Goal: Task Accomplishment & Management: Manage account settings

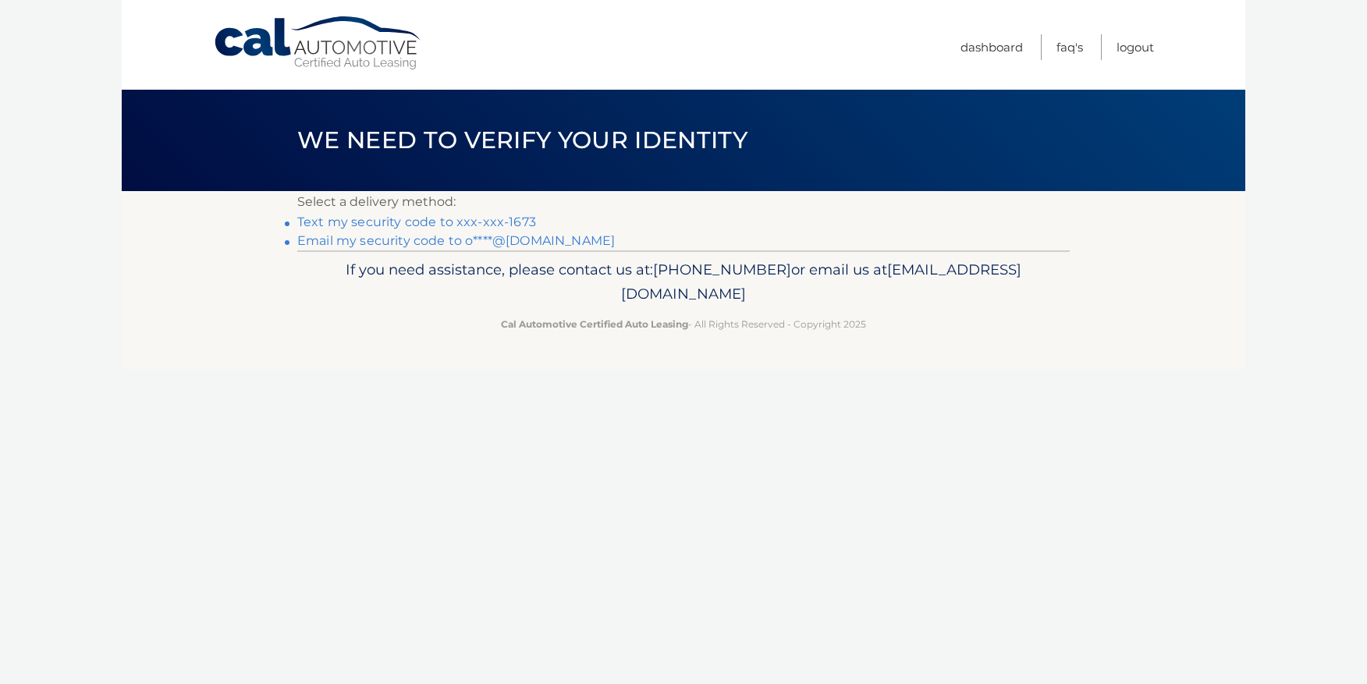
click at [330, 222] on link "Text my security code to xxx-xxx-1673" at bounding box center [416, 222] width 239 height 15
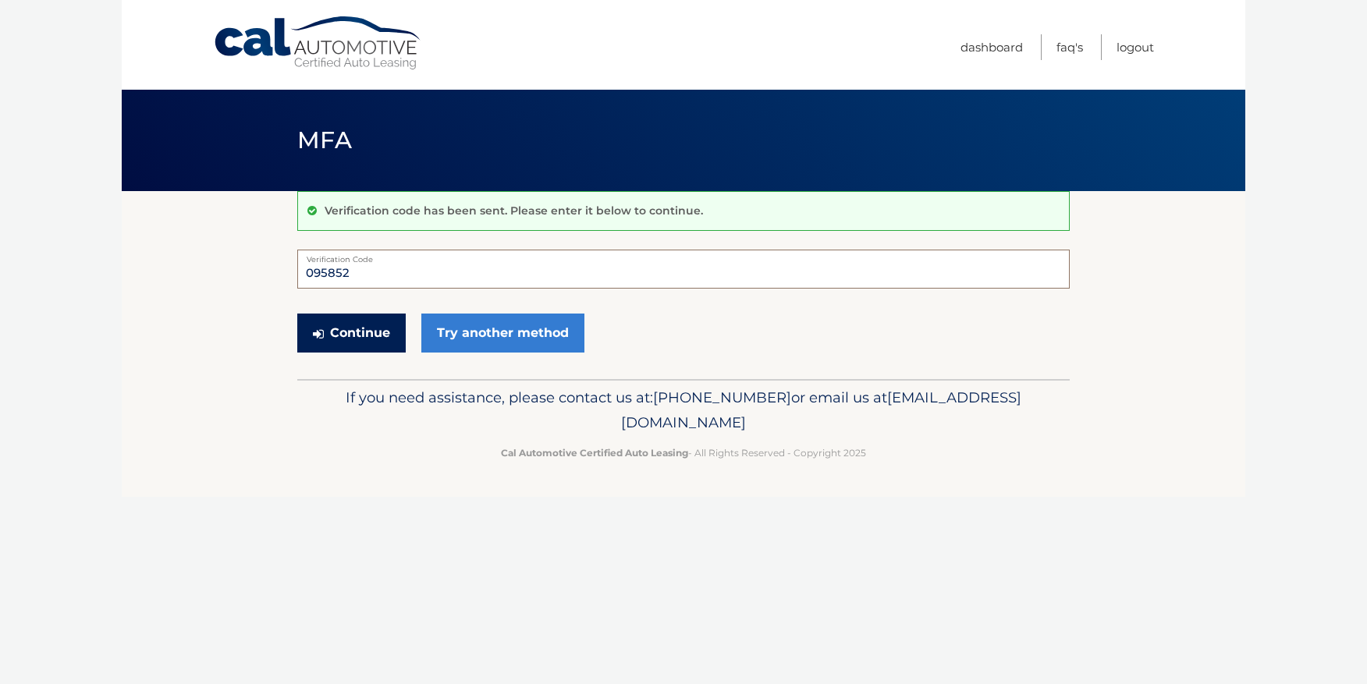
type input "095852"
click at [371, 329] on button "Continue" at bounding box center [351, 333] width 108 height 39
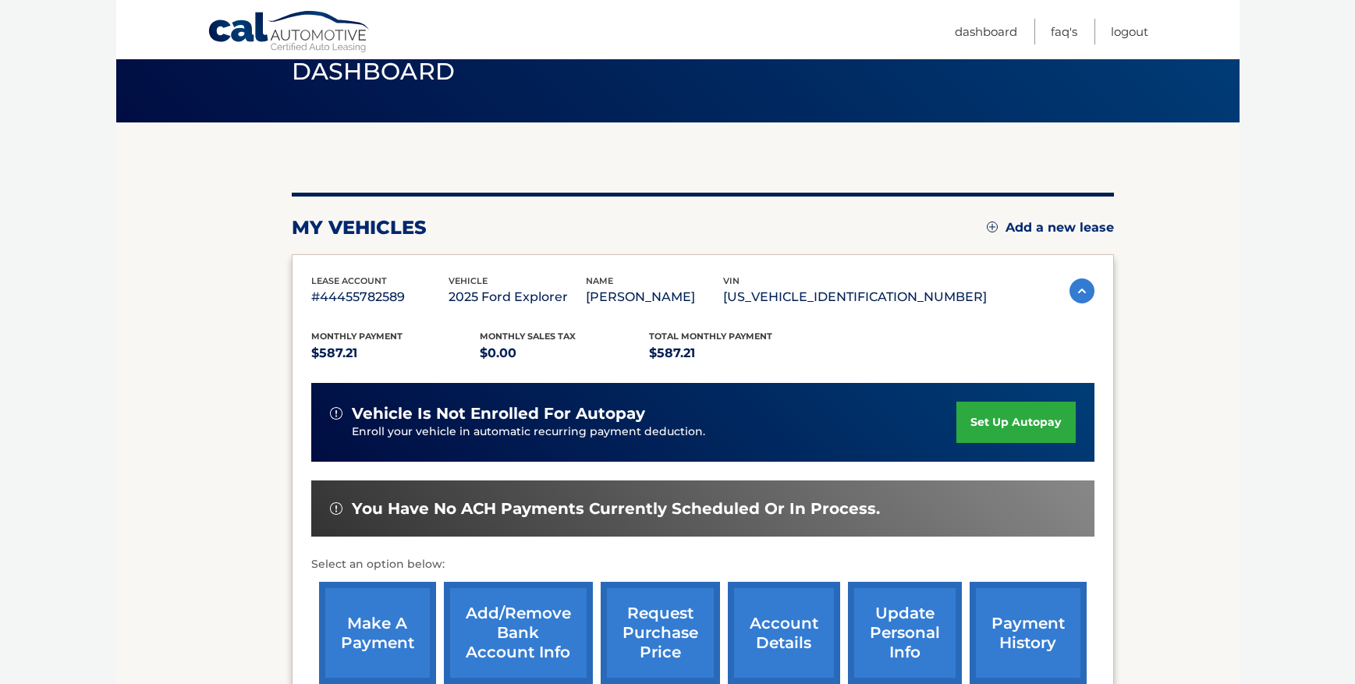
scroll to position [215, 0]
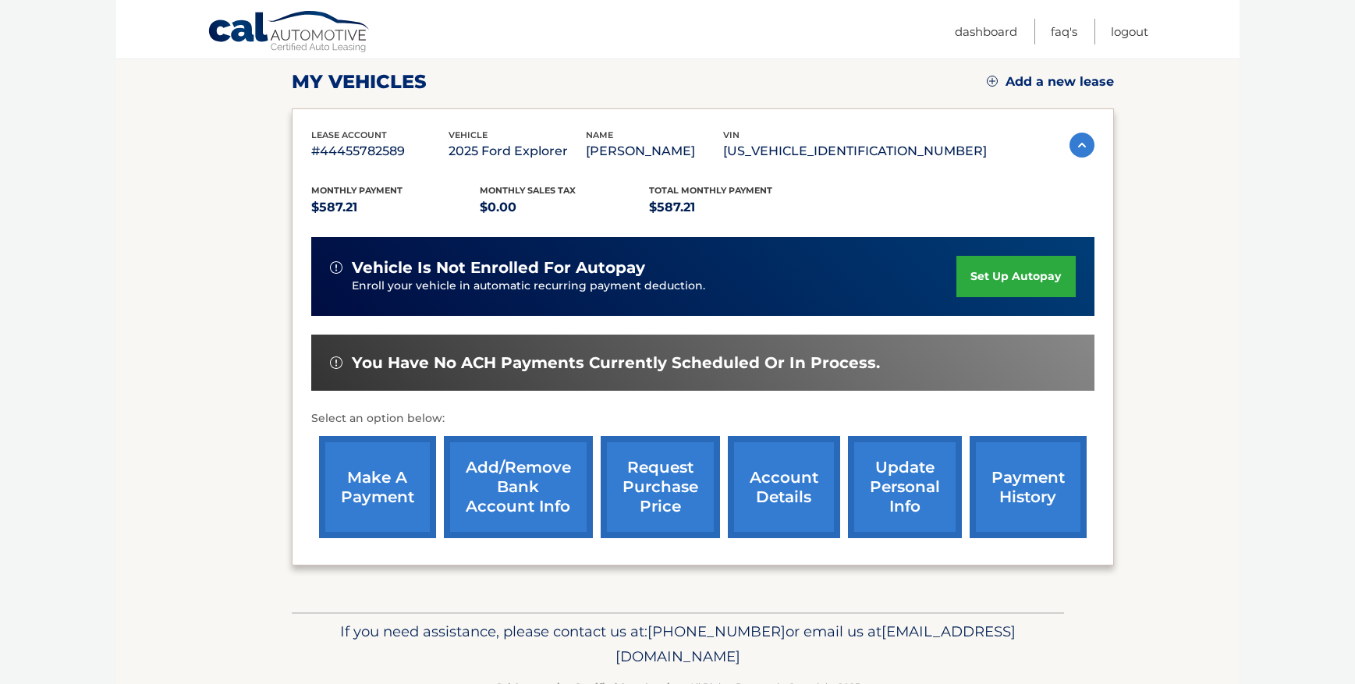
click at [1015, 488] on link "payment history" at bounding box center [1028, 487] width 117 height 102
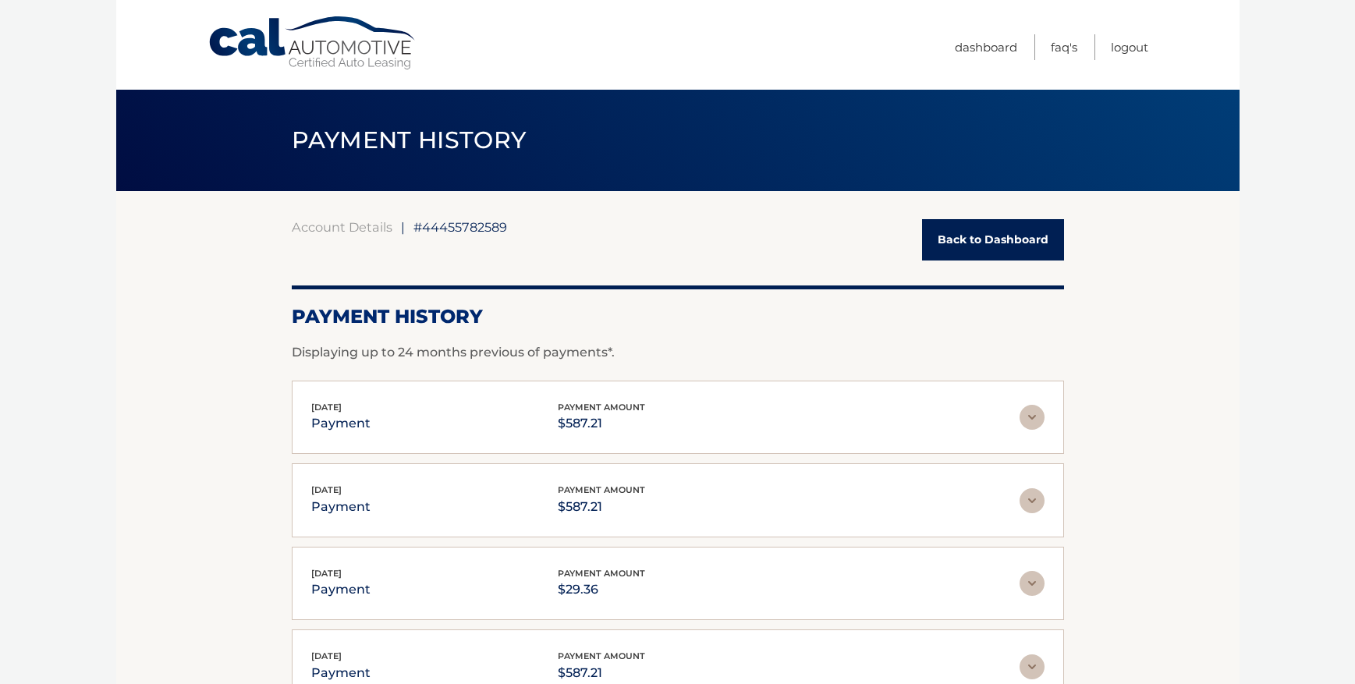
click at [984, 238] on link "Back to Dashboard" at bounding box center [993, 239] width 142 height 41
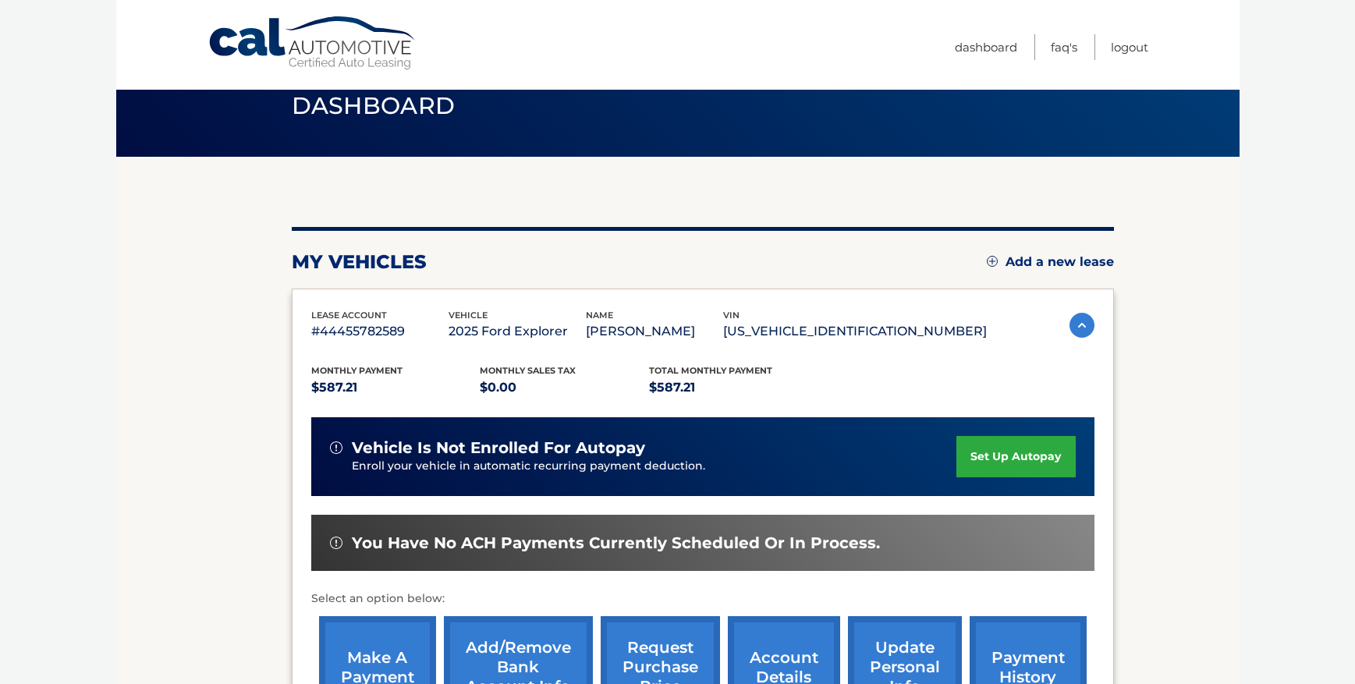
scroll to position [159, 0]
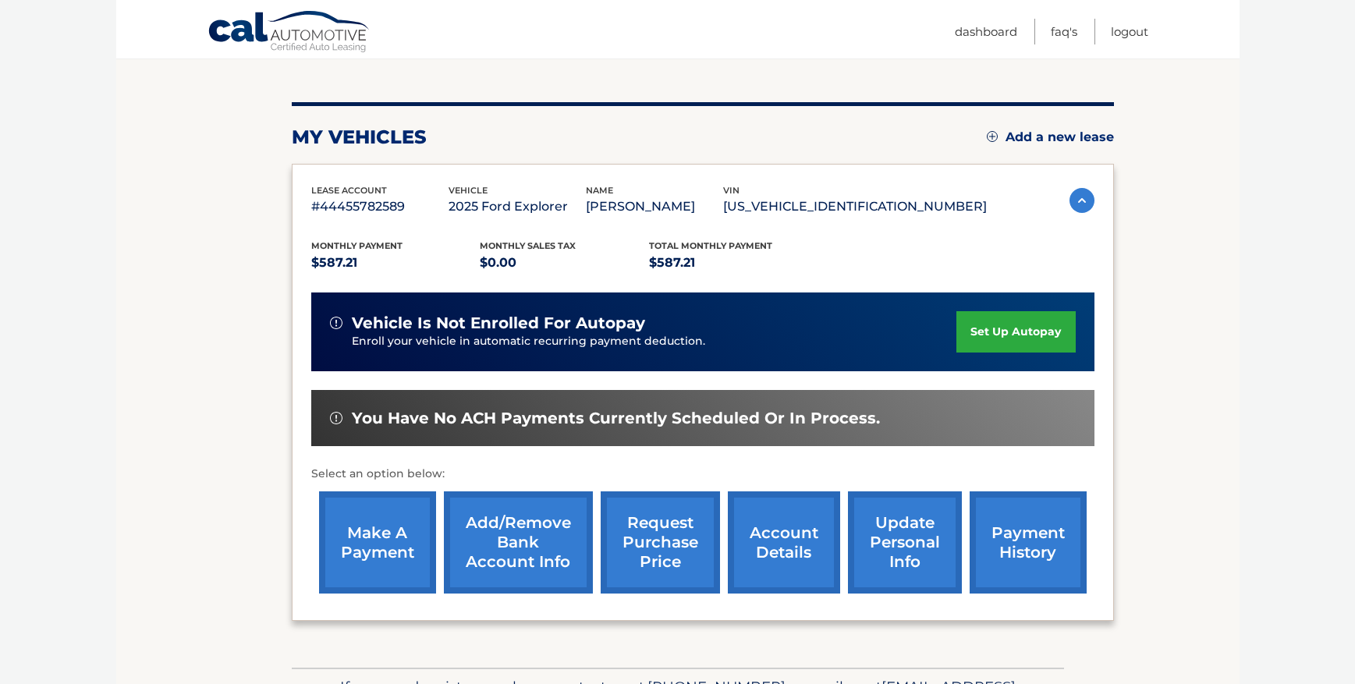
click at [768, 534] on link "account details" at bounding box center [784, 543] width 112 height 102
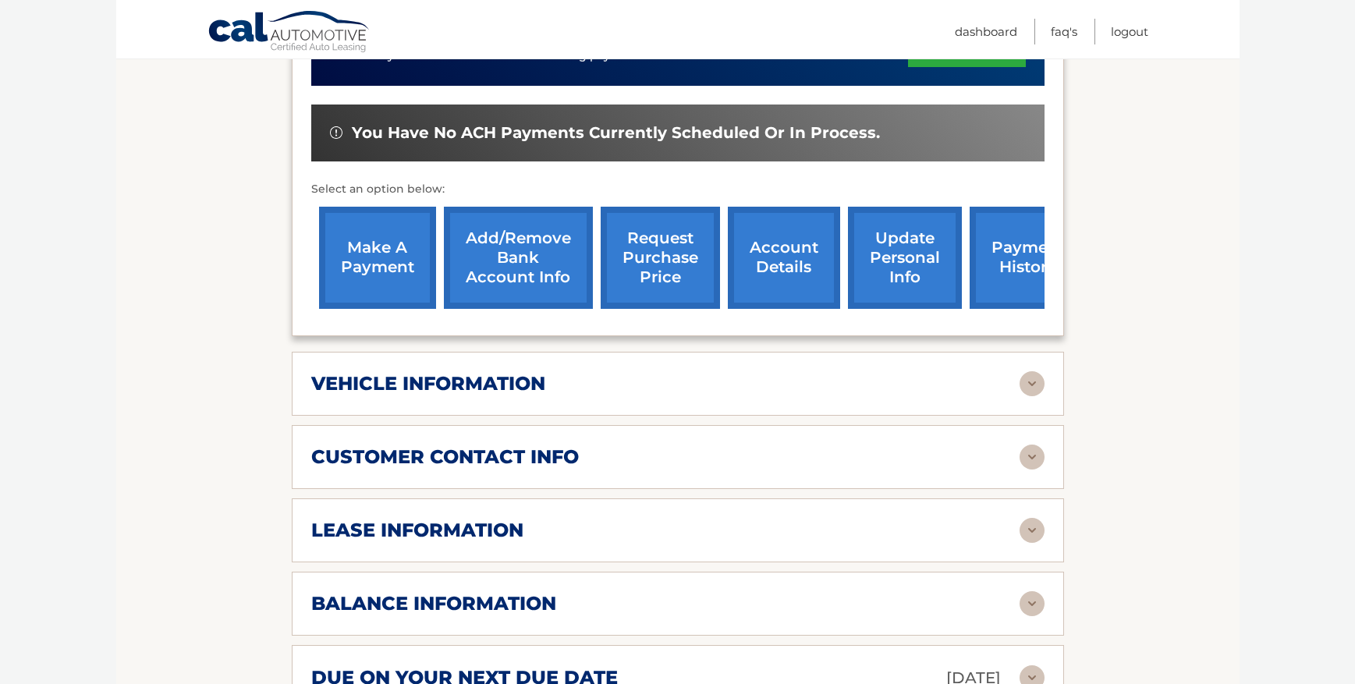
scroll to position [468, 0]
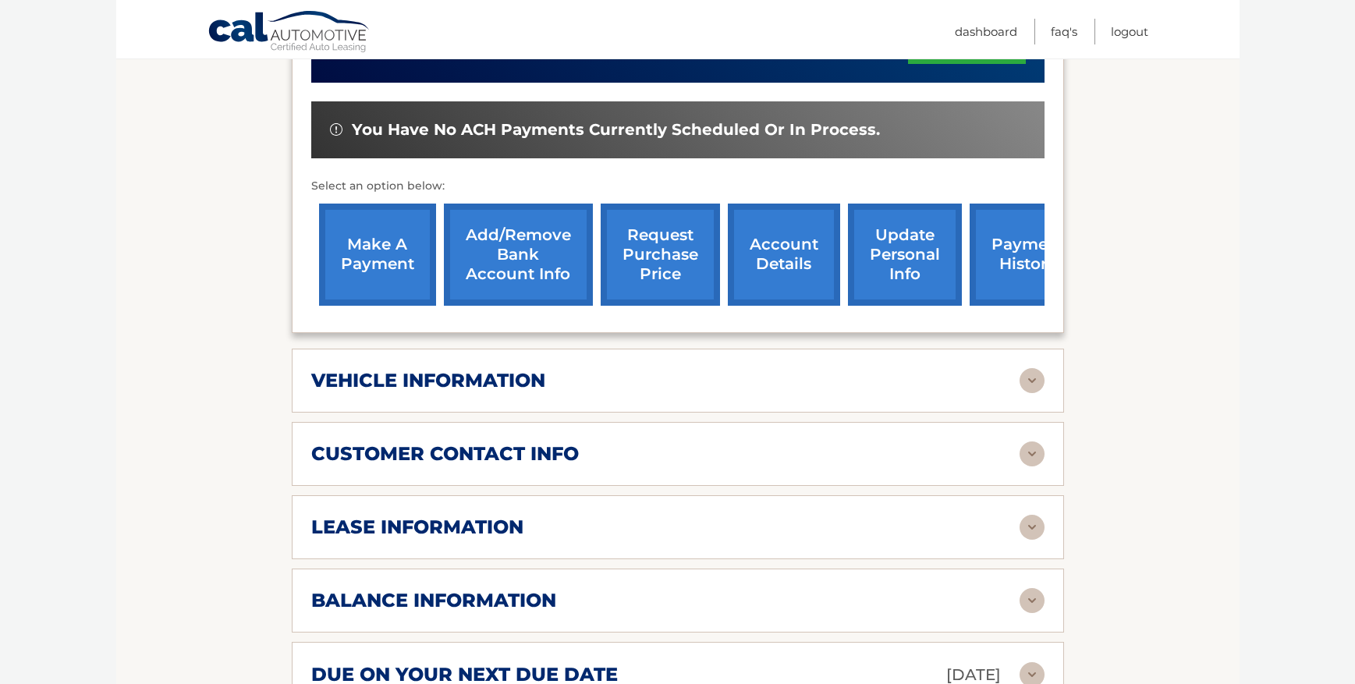
click at [1032, 598] on img at bounding box center [1032, 600] width 25 height 25
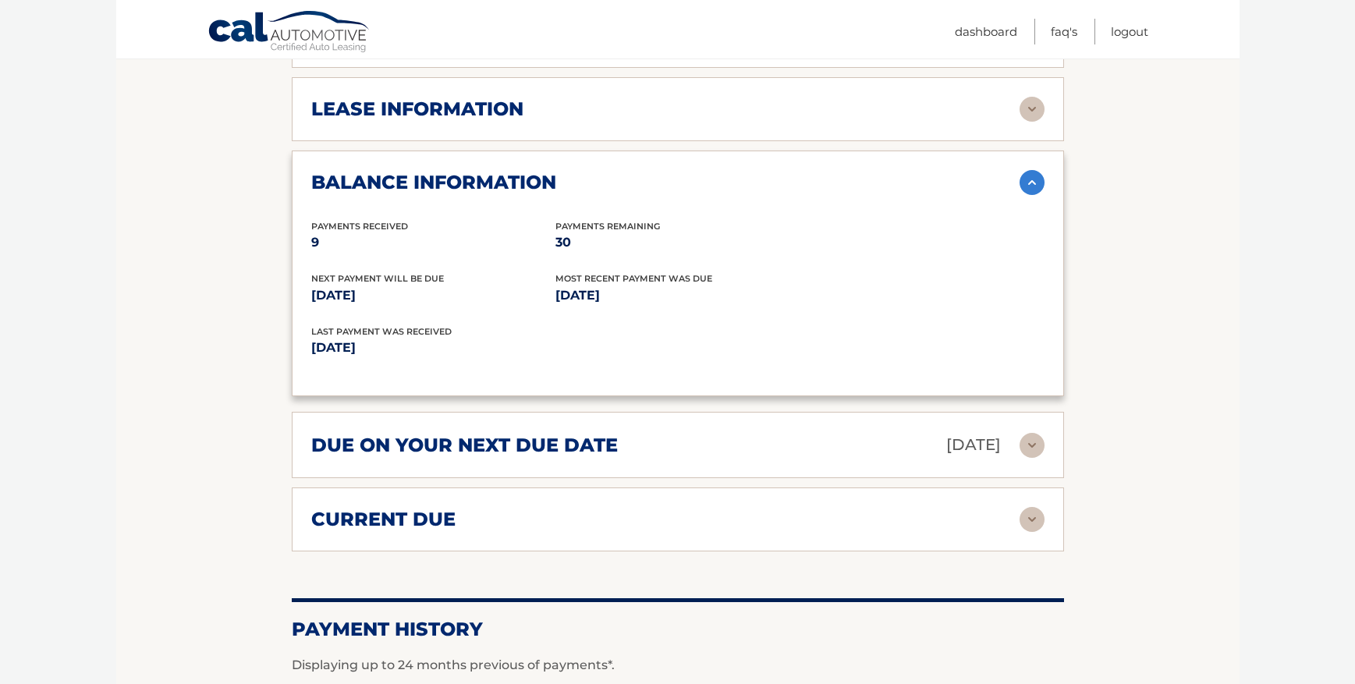
scroll to position [1016, 0]
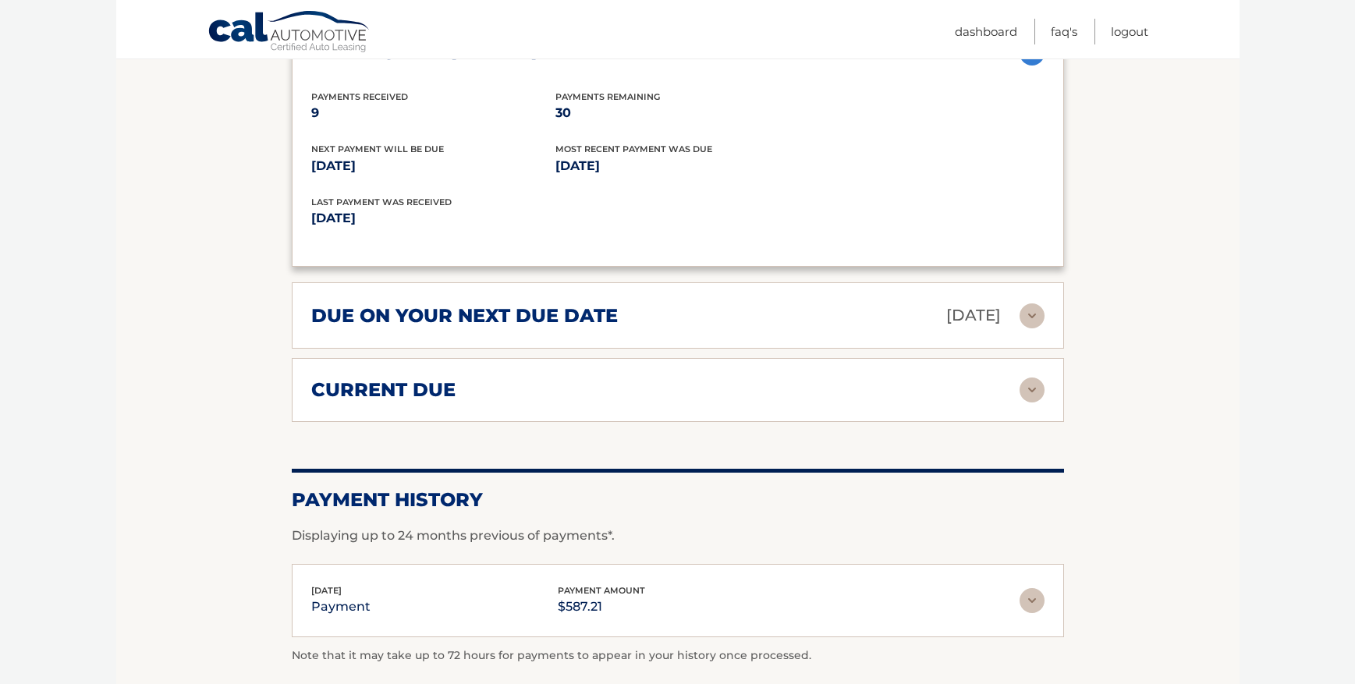
click at [1032, 314] on img at bounding box center [1032, 316] width 25 height 25
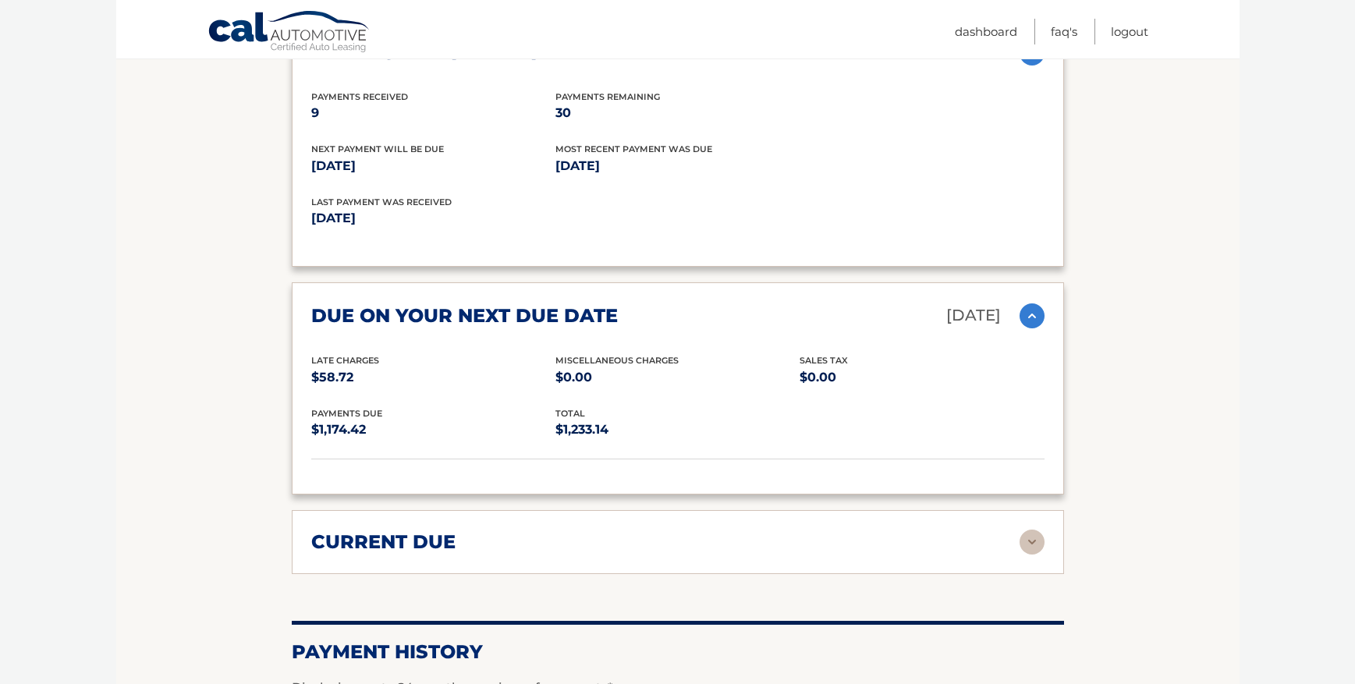
click at [1029, 311] on img at bounding box center [1032, 316] width 25 height 25
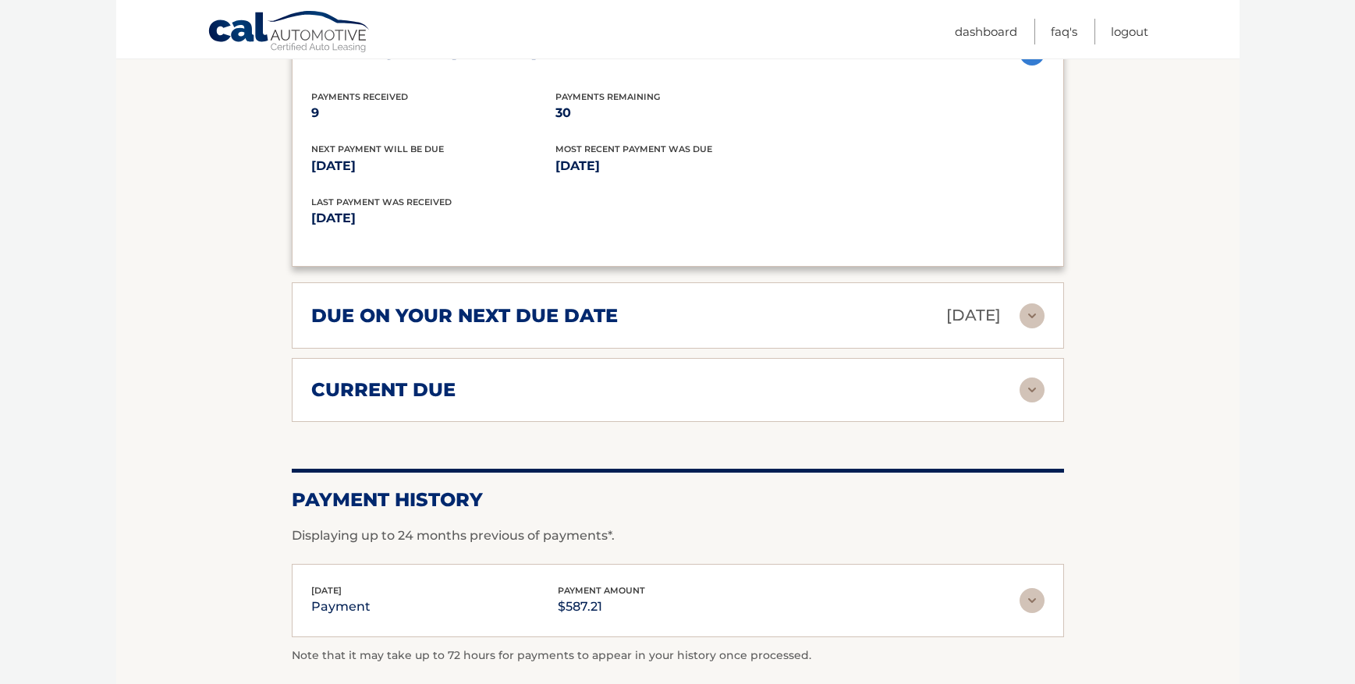
click at [1034, 384] on img at bounding box center [1032, 390] width 25 height 25
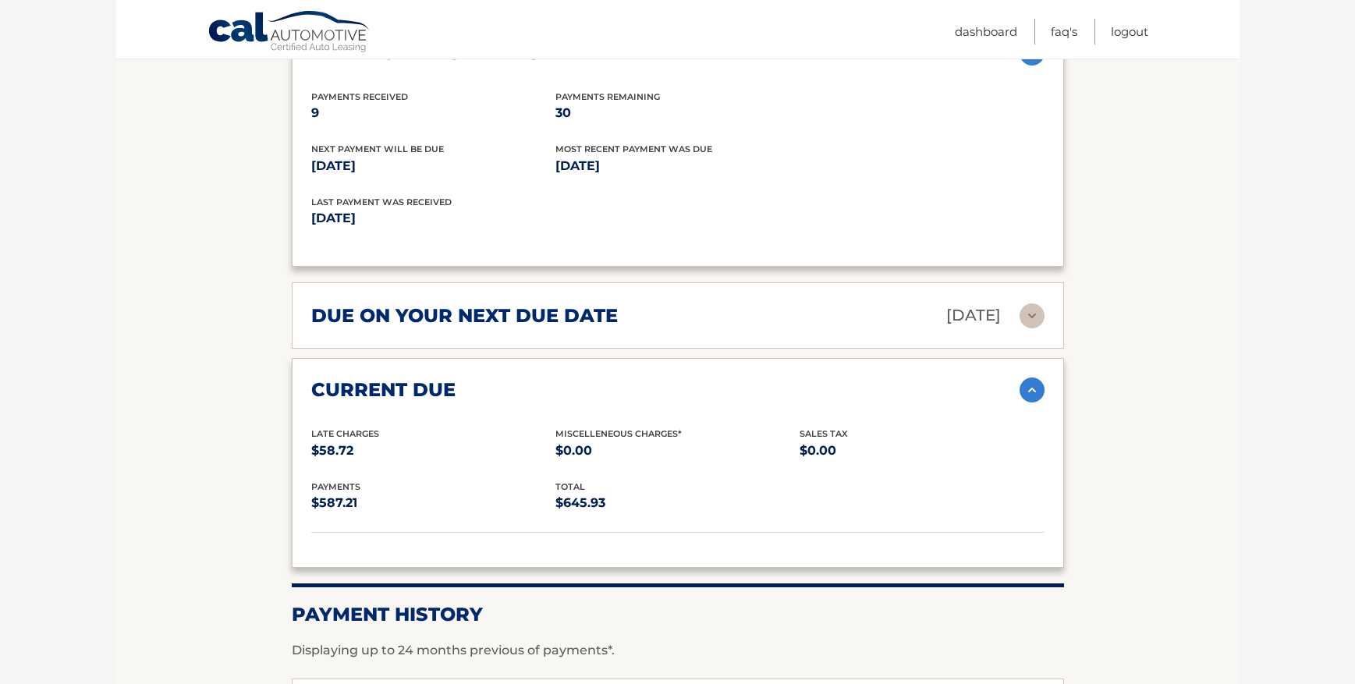
click at [1033, 386] on img at bounding box center [1032, 390] width 25 height 25
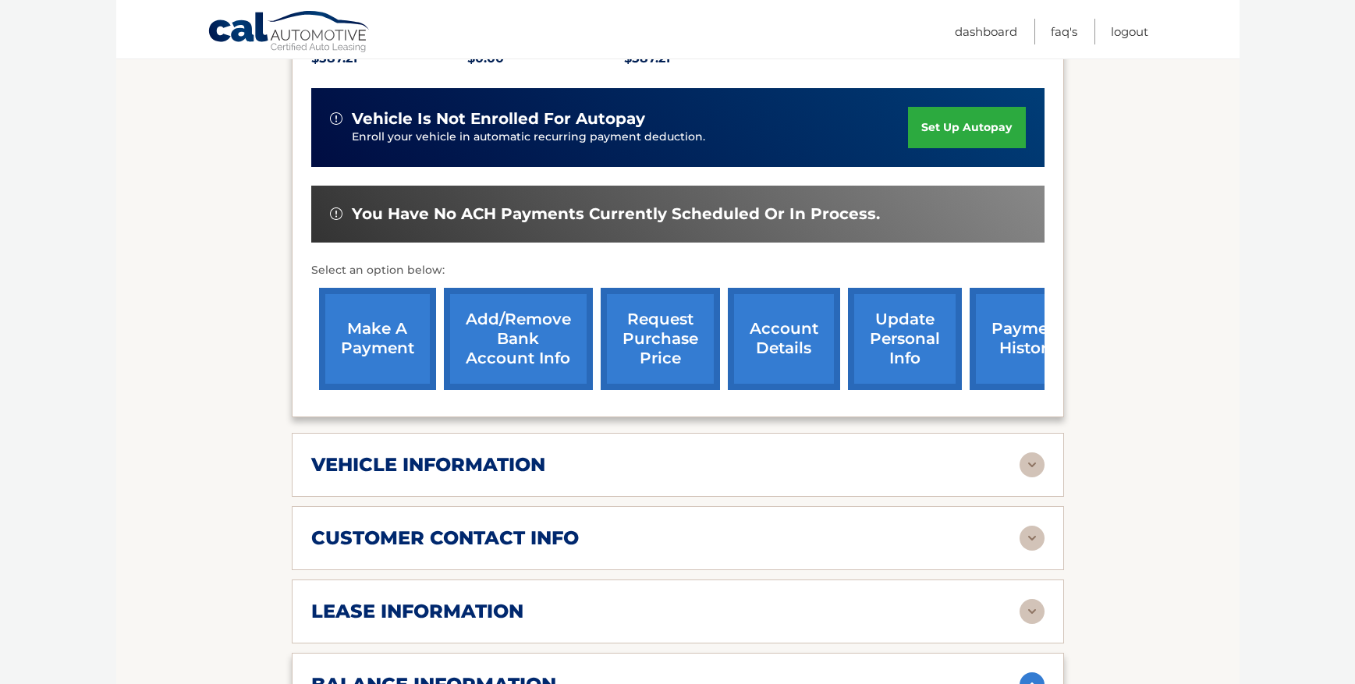
scroll to position [0, 0]
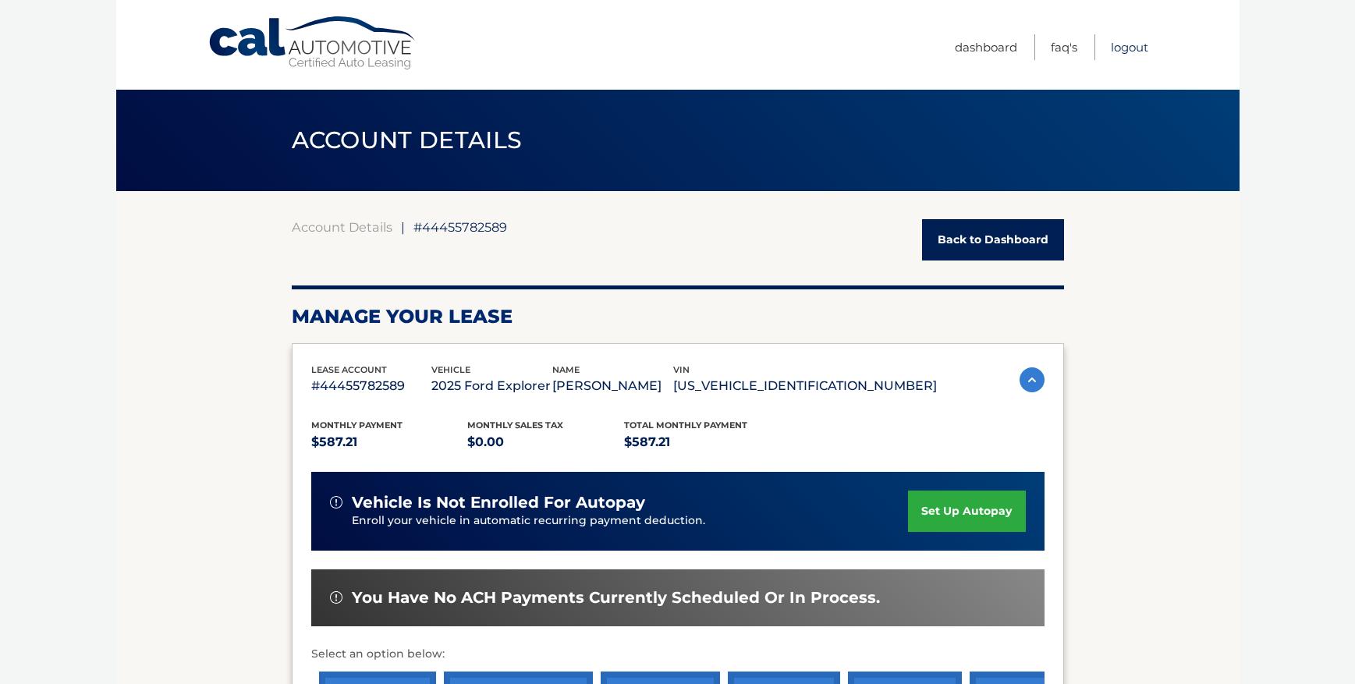
click at [1123, 48] on link "Logout" at bounding box center [1129, 47] width 37 height 26
